Goal: Task Accomplishment & Management: Manage account settings

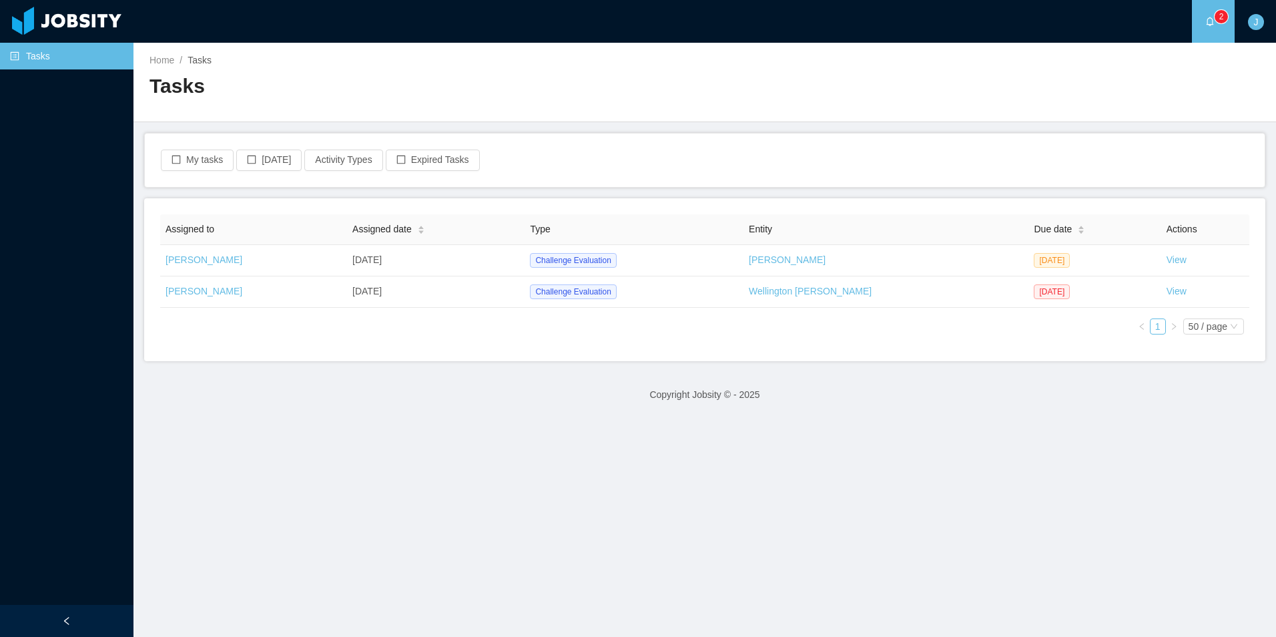
click at [716, 156] on div "My tasks [DATE] Activity Types Expired Tasks" at bounding box center [705, 160] width 1091 height 21
click at [1001, 344] on div "Assigned to Assigned date Type Entity Due date Actions [PERSON_NAME] [DATE] Cha…" at bounding box center [704, 279] width 1089 height 131
click at [934, 345] on div "Assigned to Assigned date Type Entity Due date Actions [PERSON_NAME] [DATE] Cha…" at bounding box center [704, 279] width 1121 height 163
click at [740, 347] on div "Assigned to Assigned date Type Entity Due date Actions [PERSON_NAME] [DATE] Cha…" at bounding box center [704, 279] width 1121 height 163
click at [721, 335] on div "Assigned to Assigned date Type Entity Due date Actions [PERSON_NAME] [DATE] Cha…" at bounding box center [704, 279] width 1089 height 131
